Goal: Task Accomplishment & Management: Manage account settings

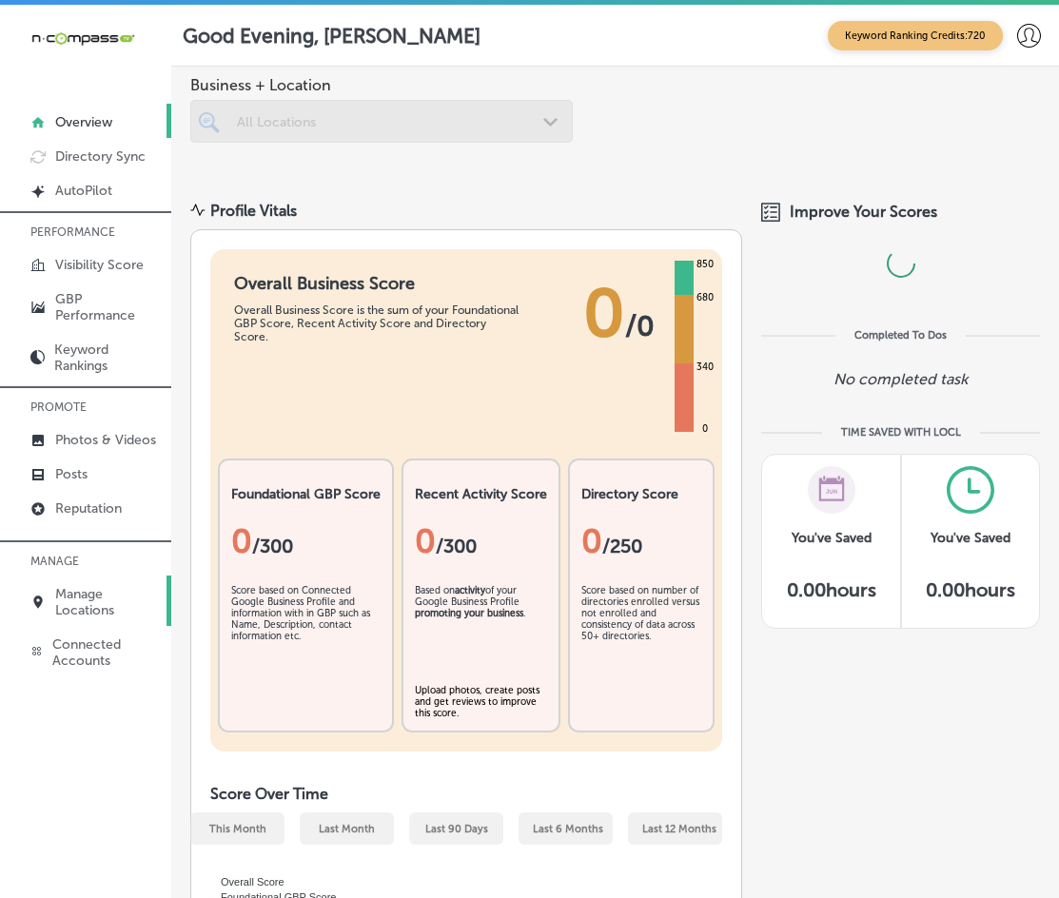
click at [103, 594] on p "Manage Locations" at bounding box center [108, 602] width 107 height 32
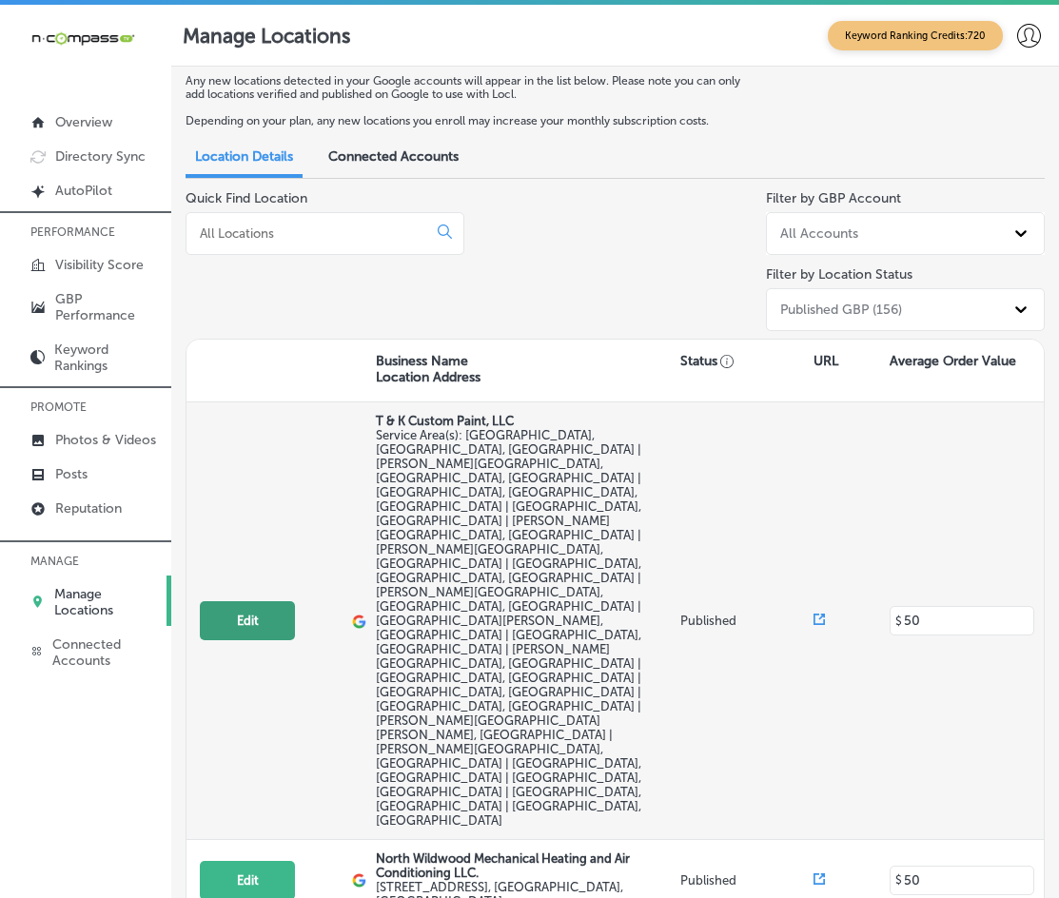
click at [268, 601] on button "Edit" at bounding box center [247, 620] width 95 height 39
select select "US"
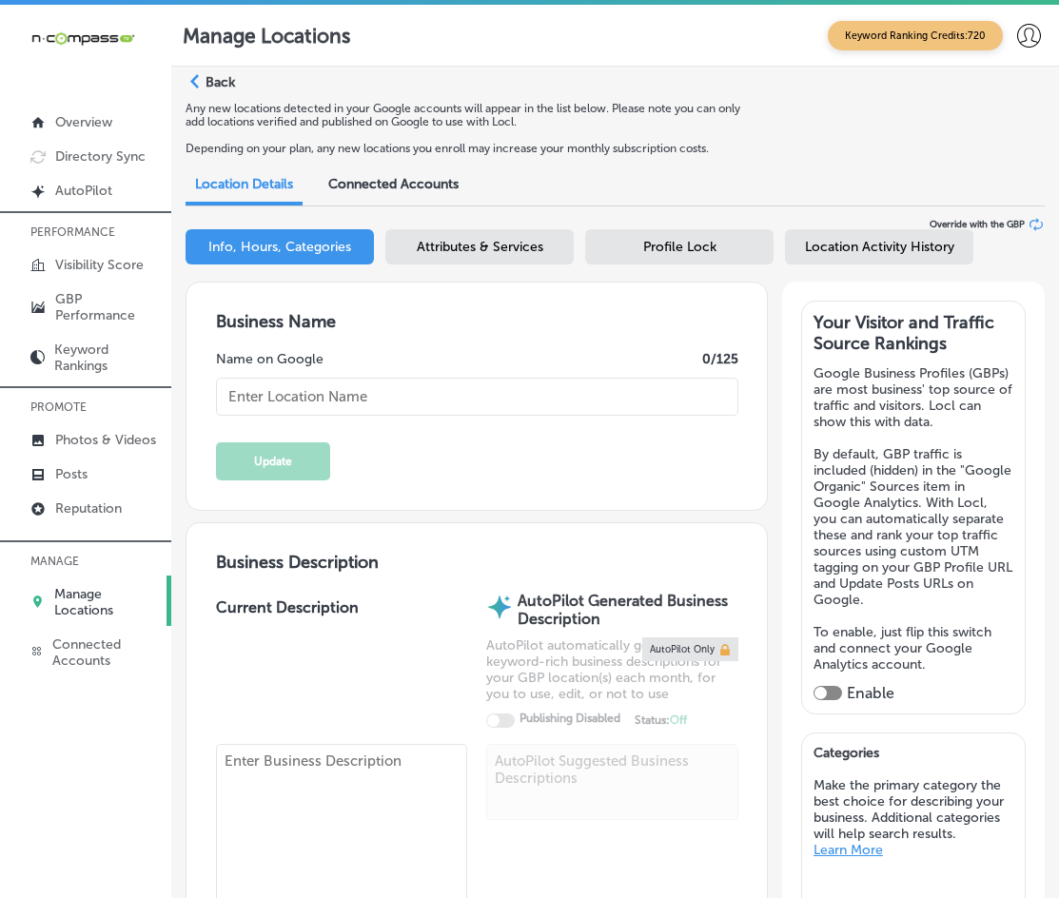
type input "T & K Custom Paint, LLC"
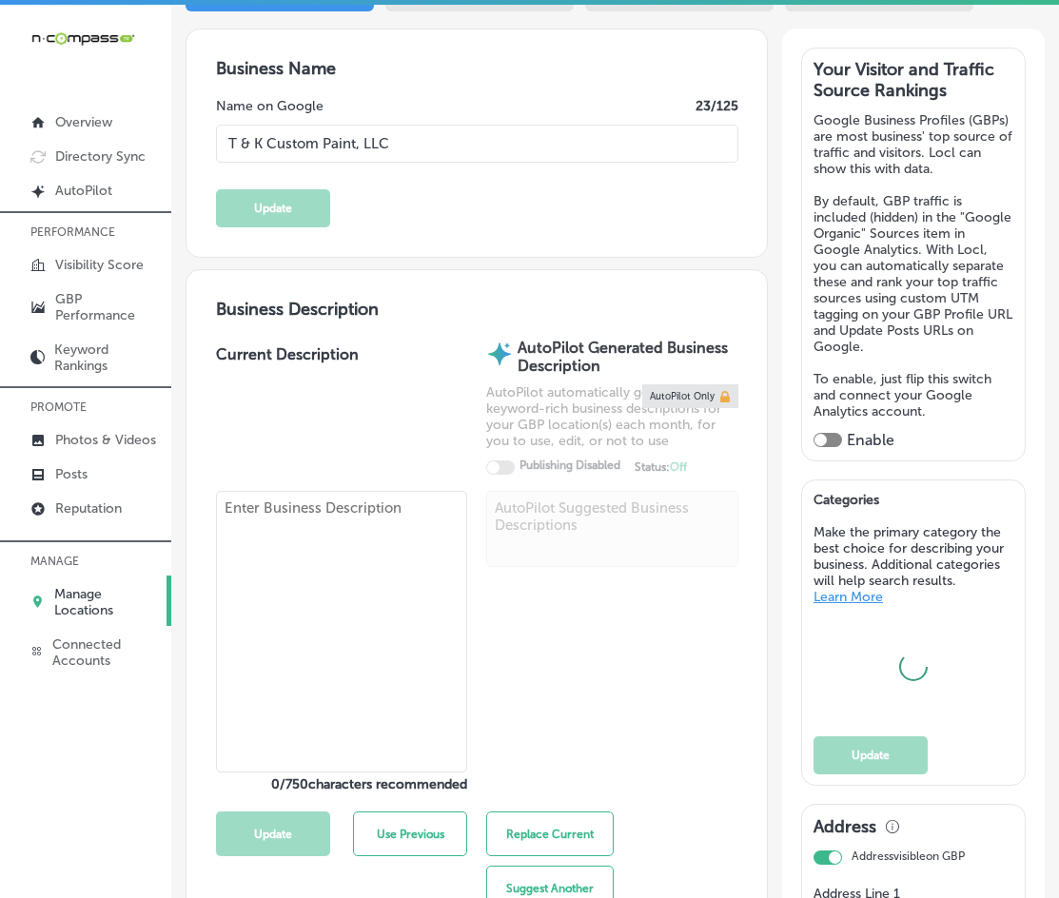
scroll to position [254, 0]
checkbox input "false"
type input "[STREET_ADDRESS][PERSON_NAME]"
type input "[GEOGRAPHIC_DATA]"
type input "32068"
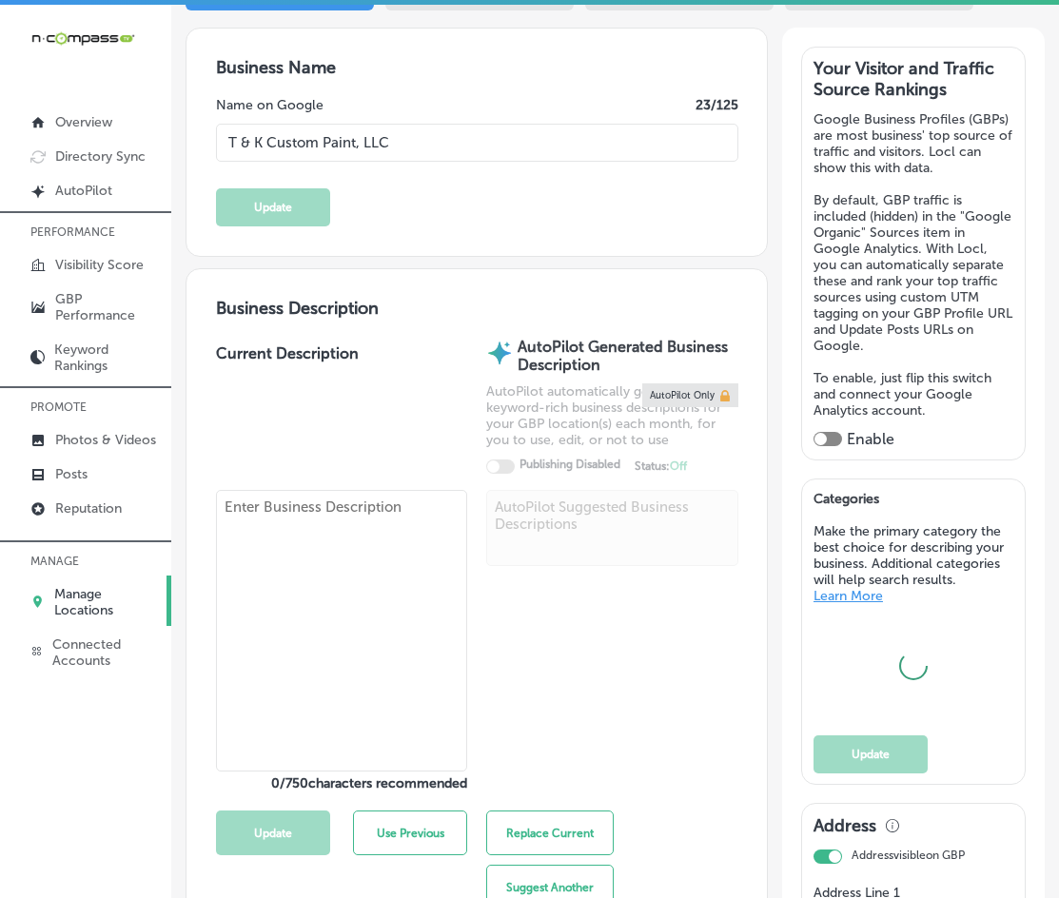
type input "US"
type input "[URL][DOMAIN_NAME]"
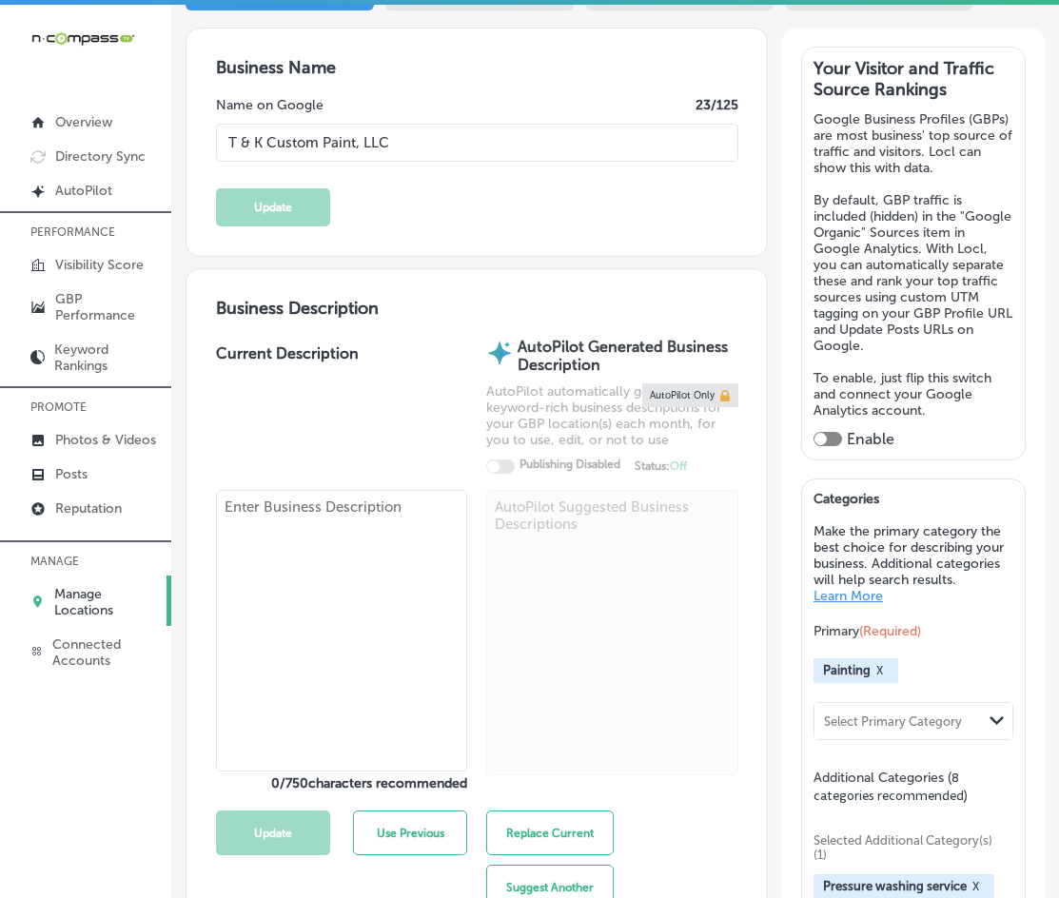
click at [348, 563] on textarea at bounding box center [342, 631] width 252 height 282
checkbox input "true"
type textarea "T & K Custom Paint, LLC is a family-owned, woman-owned business offering profes…"
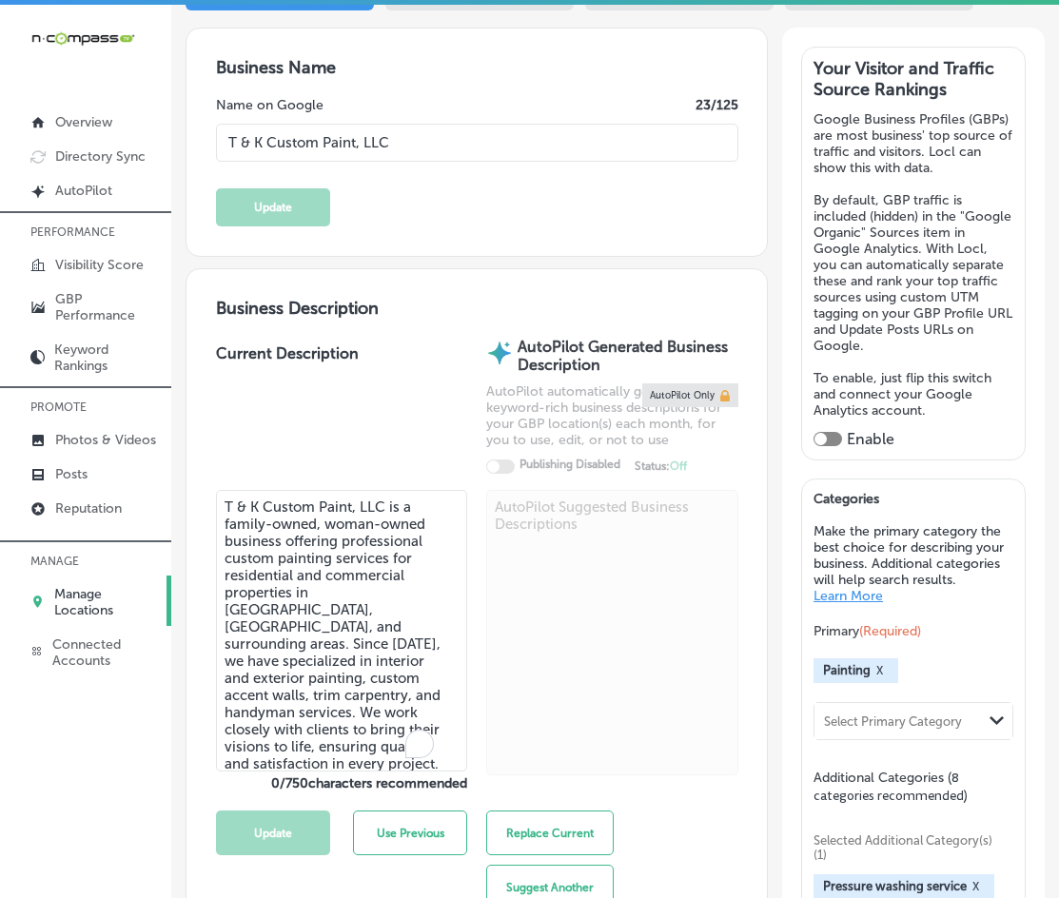
type input "[PHONE_NUMBER]"
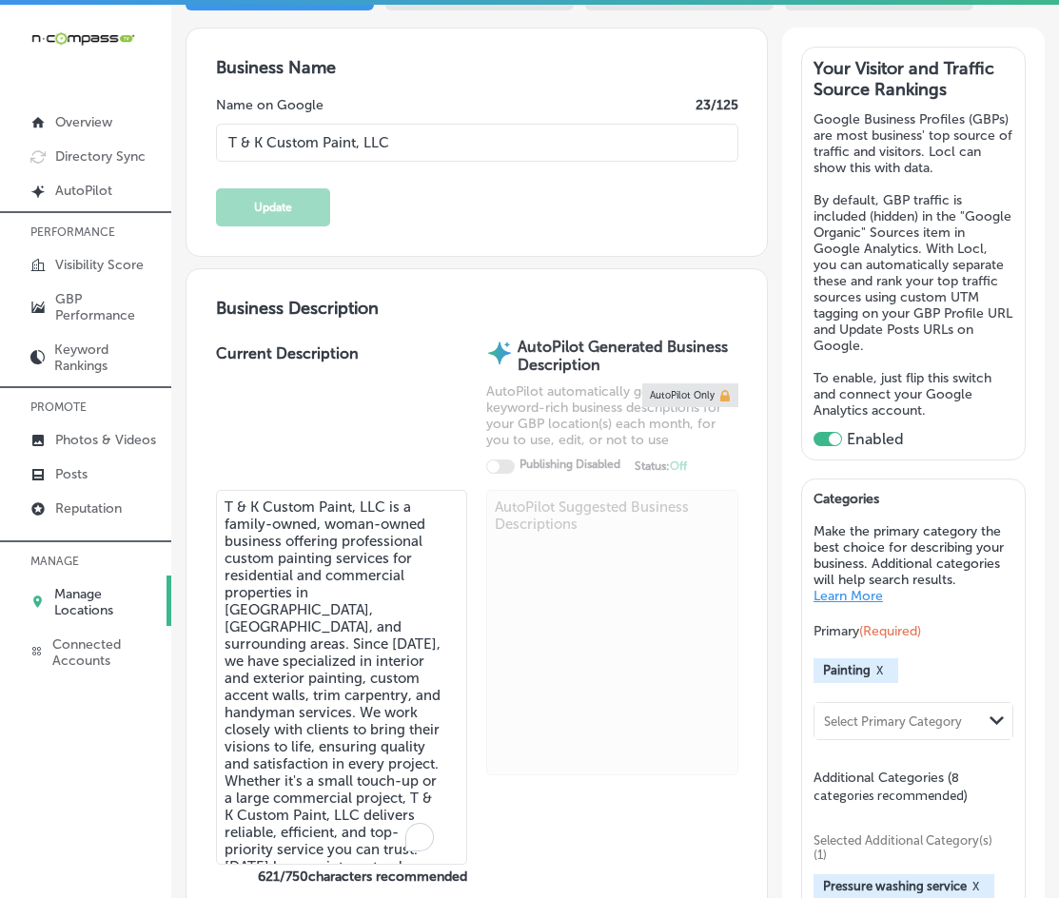
click at [348, 563] on textarea "T & K Custom Paint, LLC is a family-owned, woman-owned business offering profes…" at bounding box center [342, 677] width 252 height 375
paste textarea "Brown Service Center in [GEOGRAPHIC_DATA], [GEOGRAPHIC_DATA], offers top-qualit…"
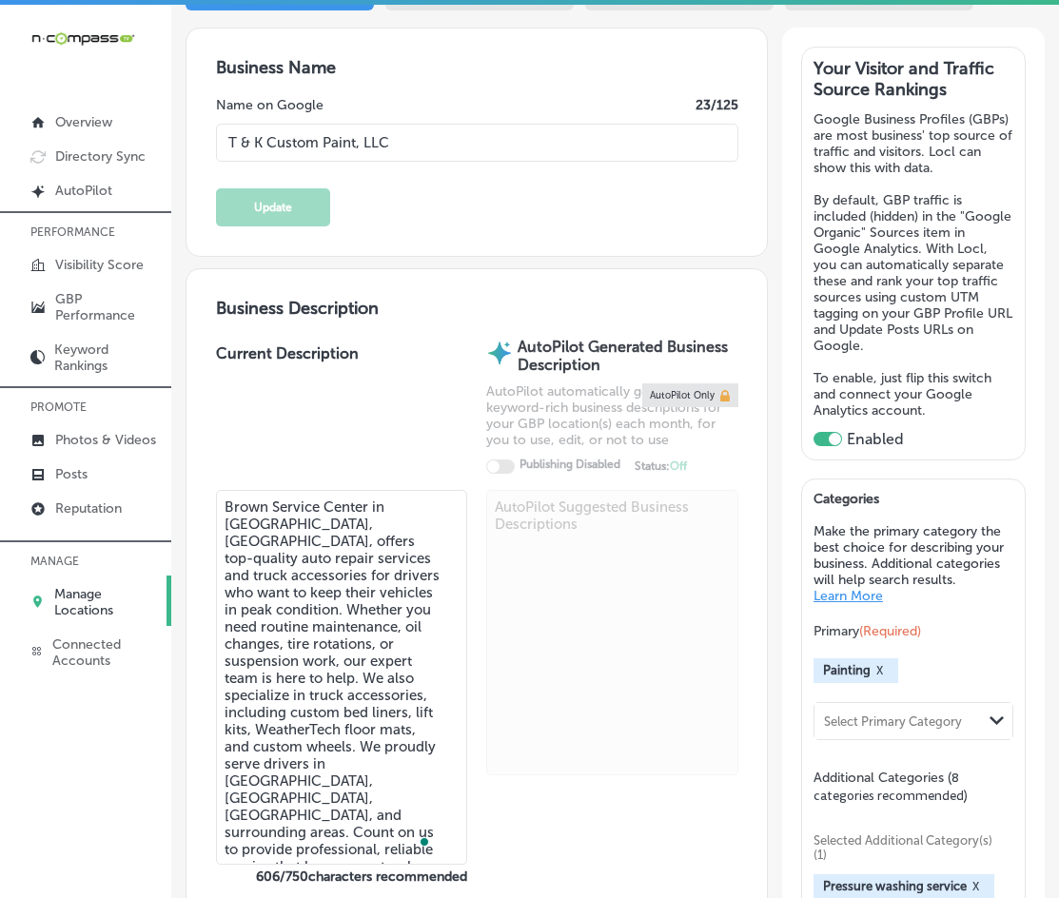
type textarea "Brown Service Center in [GEOGRAPHIC_DATA], [GEOGRAPHIC_DATA], offers top-qualit…"
click at [122, 596] on p "Manage Locations" at bounding box center [106, 602] width 105 height 32
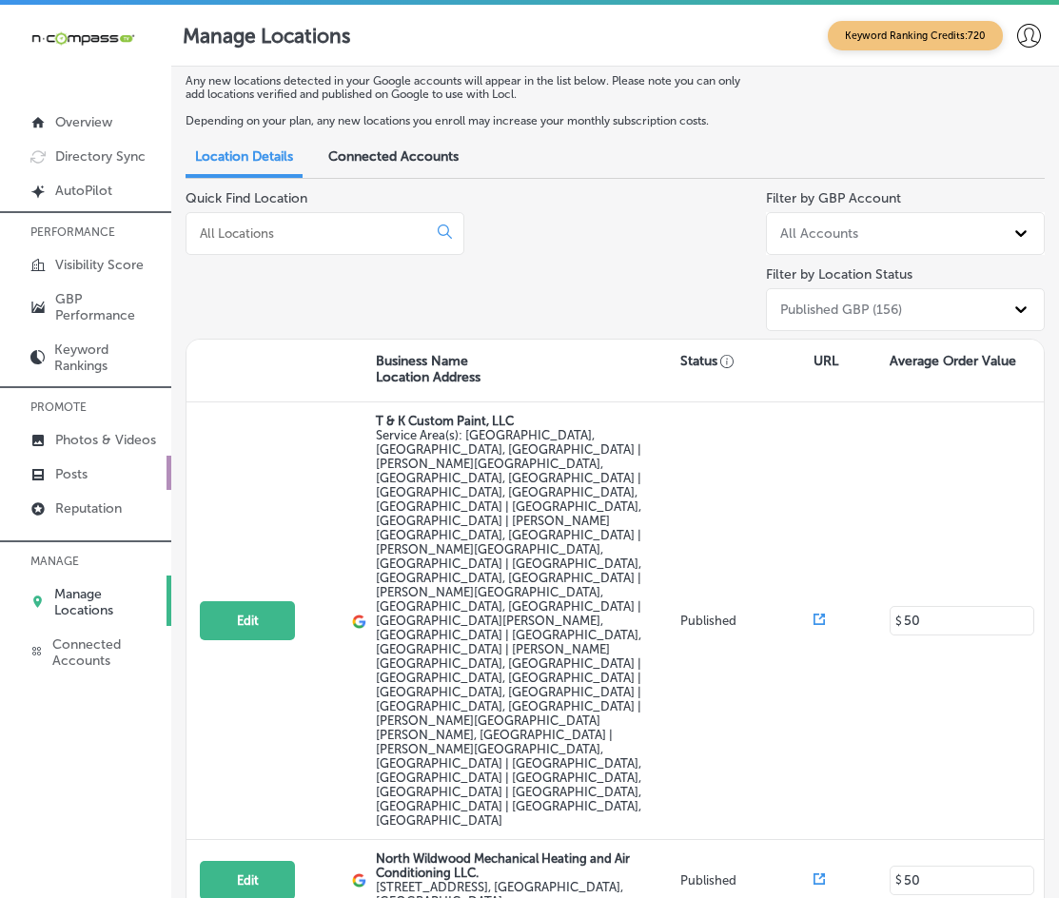
click at [71, 464] on link "Posts" at bounding box center [85, 473] width 171 height 34
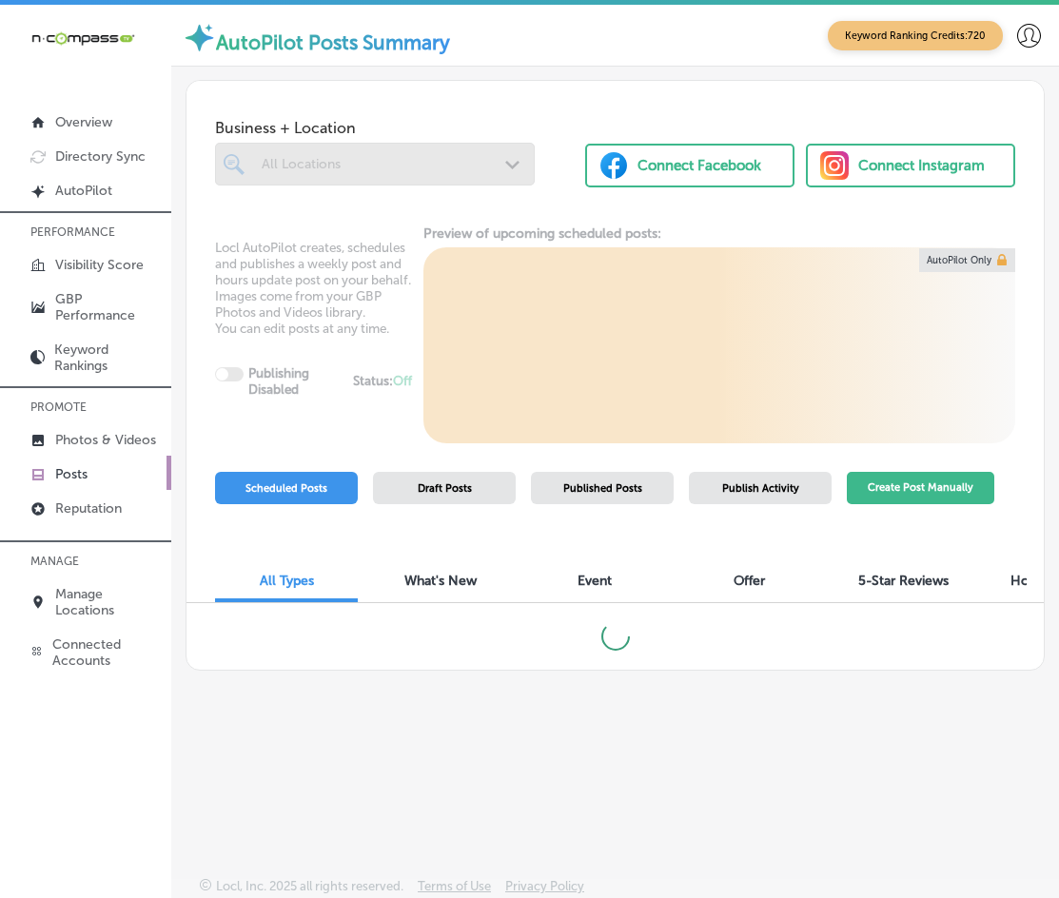
click at [886, 501] on button "Create Post Manually" at bounding box center [921, 488] width 148 height 33
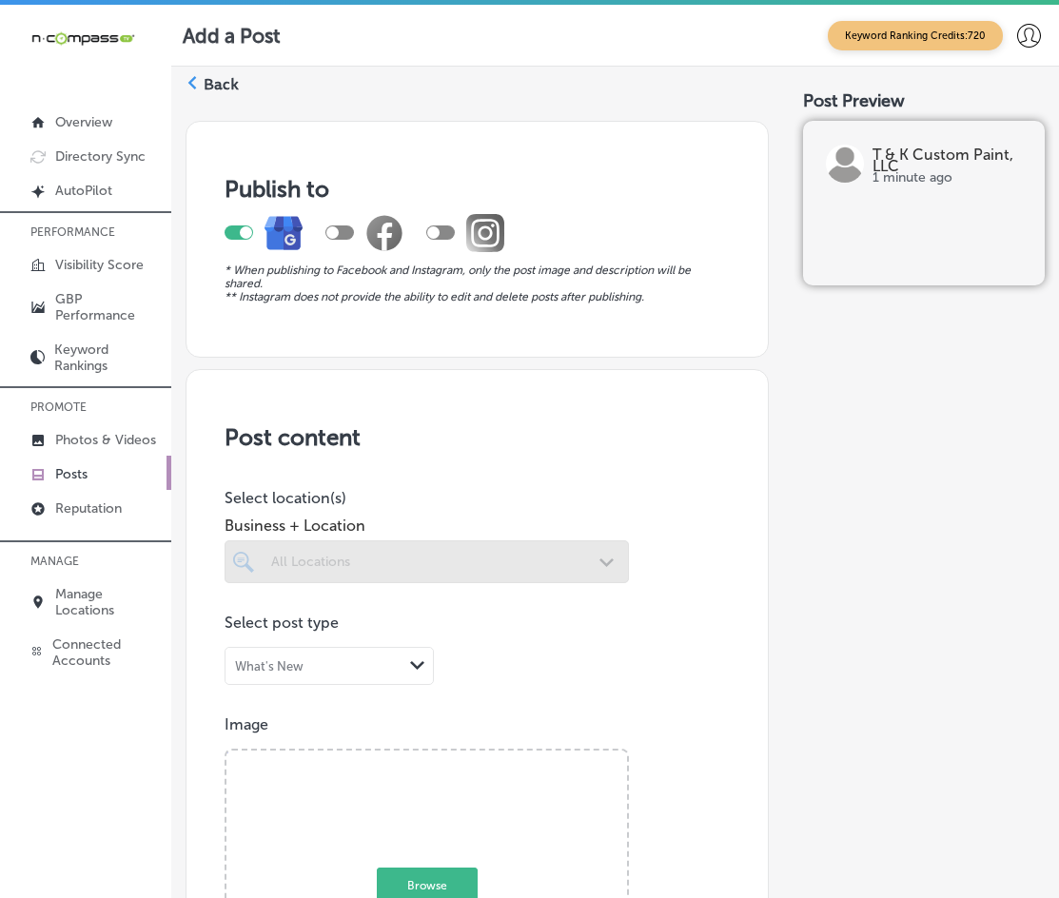
scroll to position [507, 0]
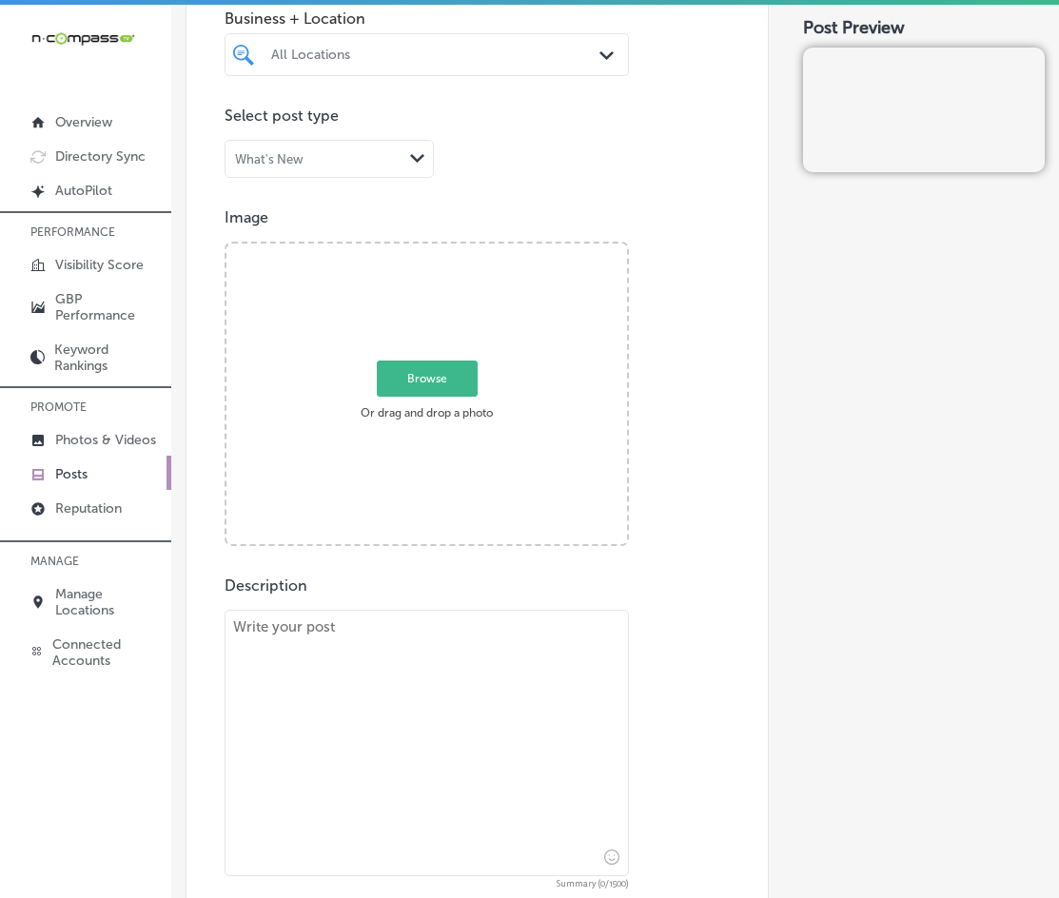
click at [428, 729] on textarea at bounding box center [427, 743] width 404 height 266
paste textarea "Loremip do Sitam Consect Adipis! El’se doei te inci utla etdo magnaal en adm ve…"
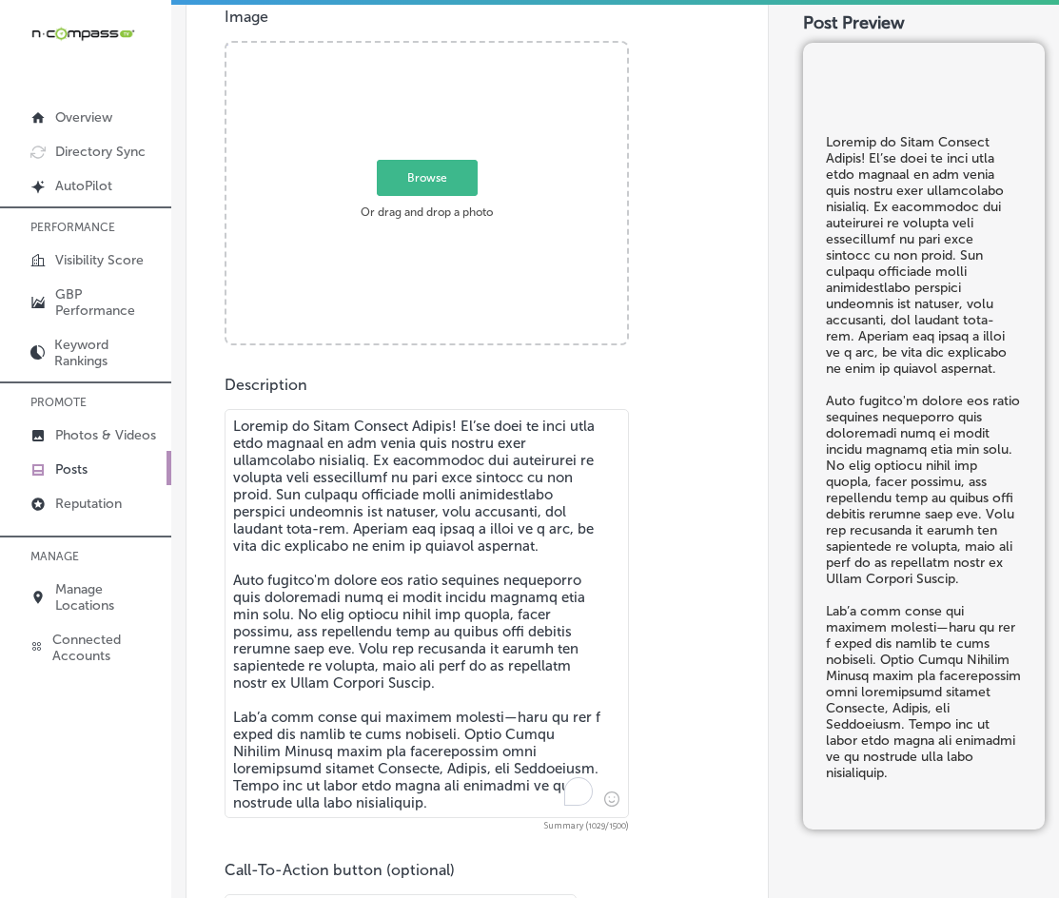
scroll to position [744, 0]
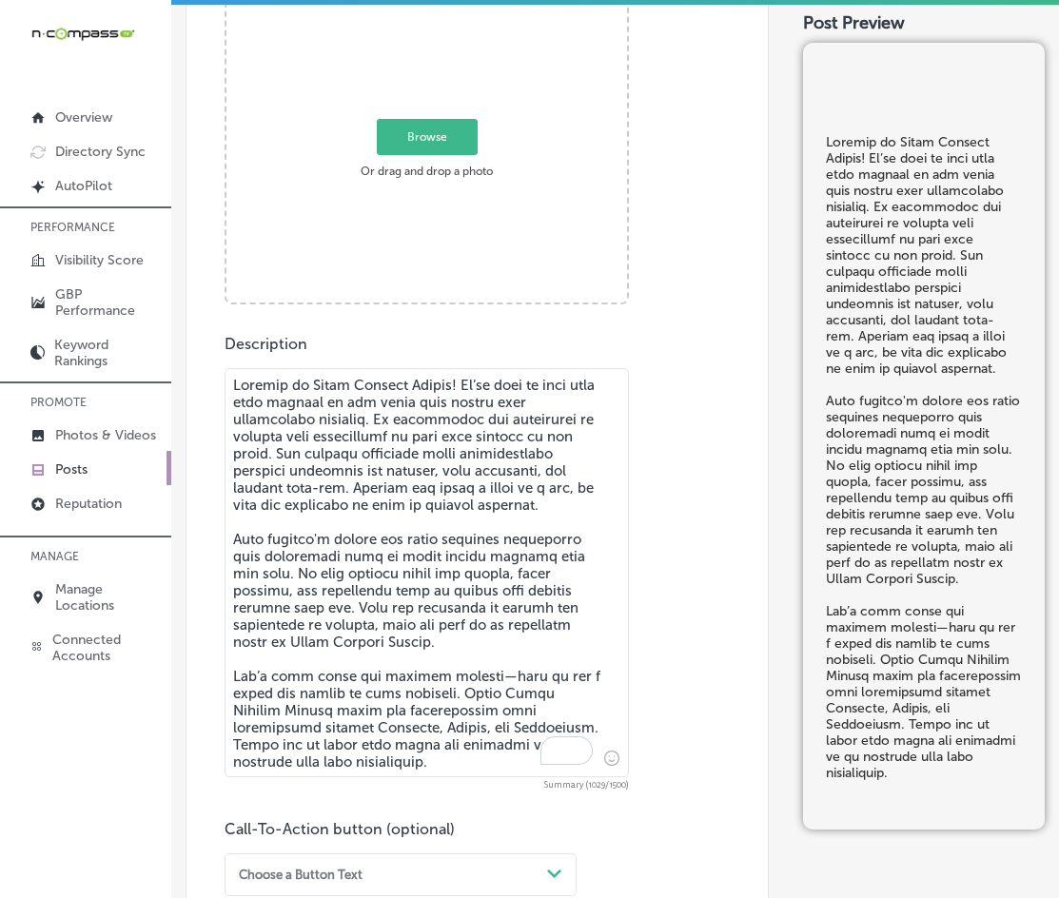
type textarea "Loremip do Sitam Consect Adipis! El’se doei te inci utla etdo magnaal en adm ve…"
